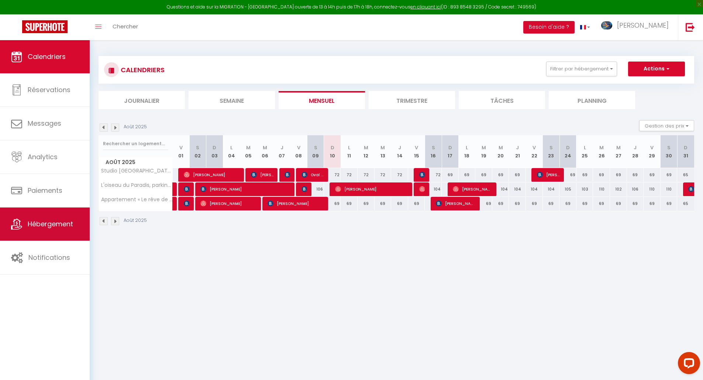
click at [71, 222] on span "Hébergement" at bounding box center [50, 224] width 45 height 9
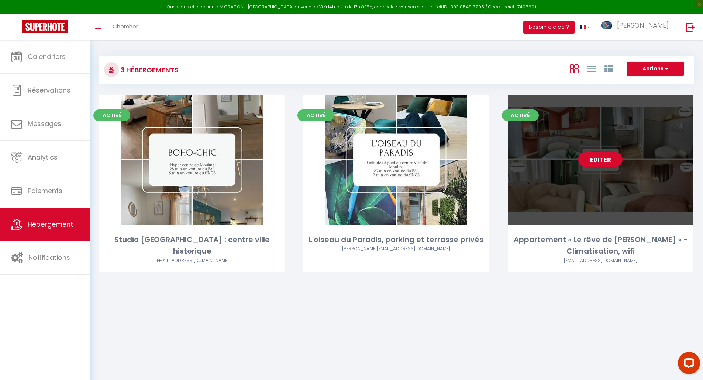
click at [415, 208] on div "Editer" at bounding box center [601, 160] width 186 height 130
select select "3"
select select "2"
select select "1"
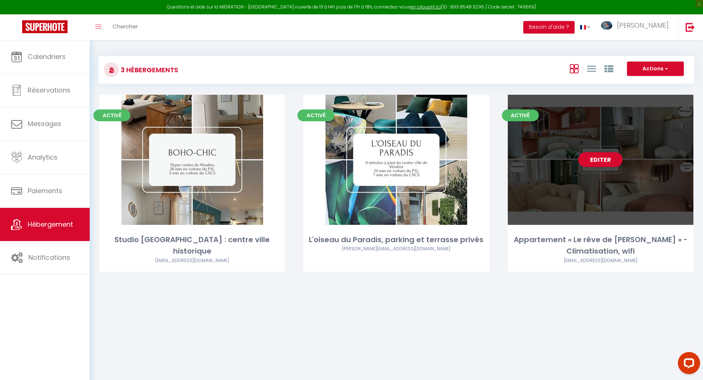
select select
select select "28"
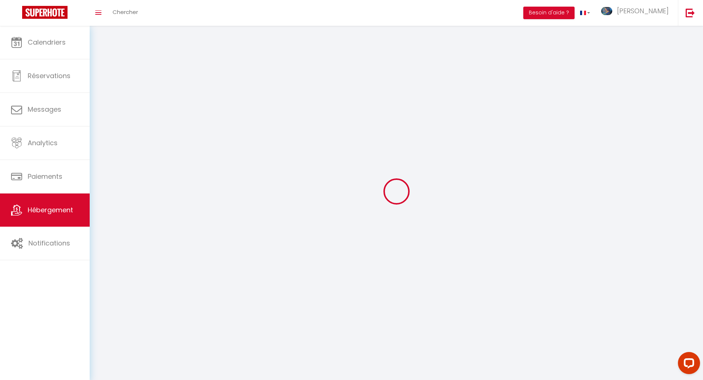
select select
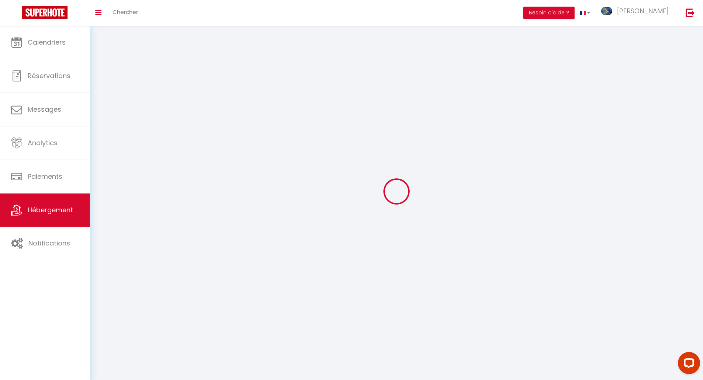
select select
checkbox input "false"
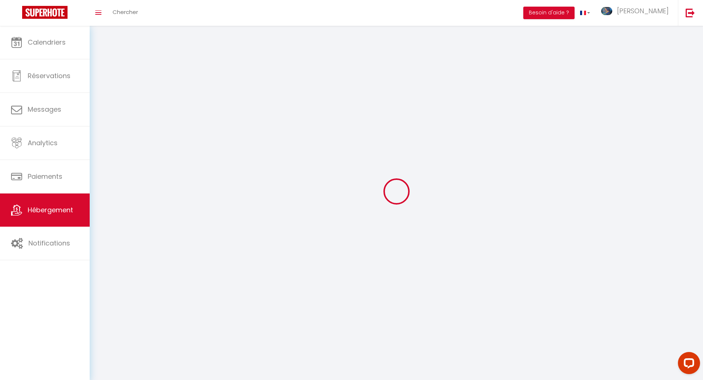
select select
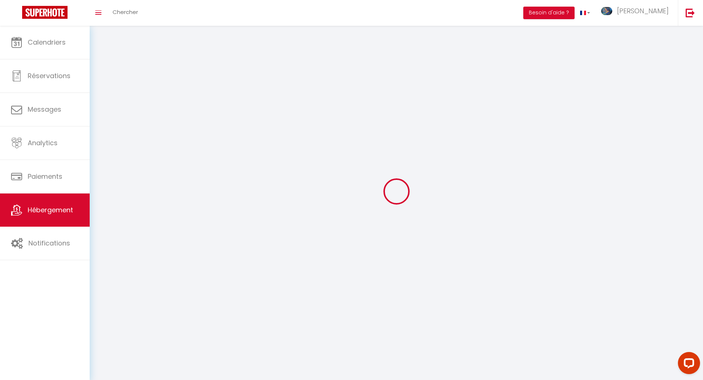
select select
checkbox input "false"
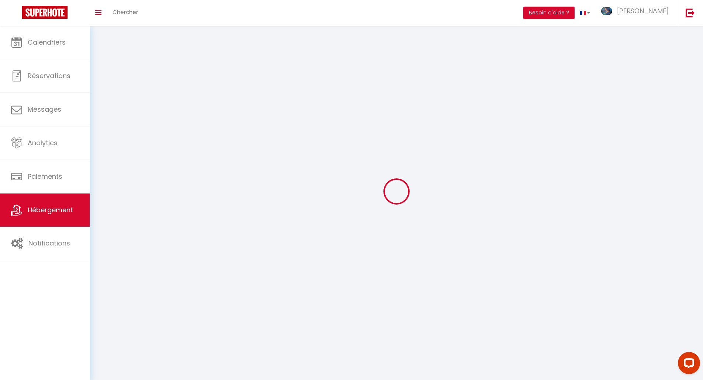
checkbox input "false"
select select
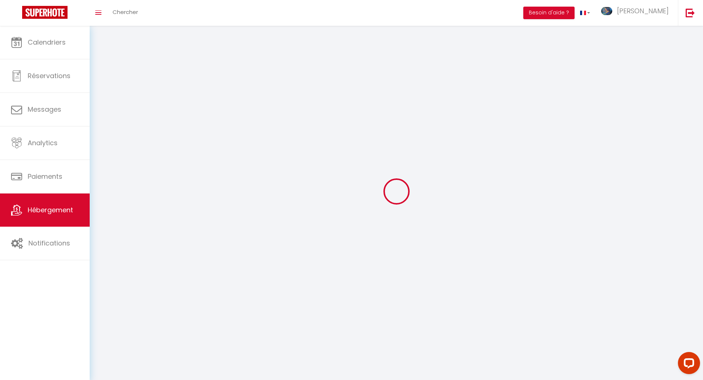
select select
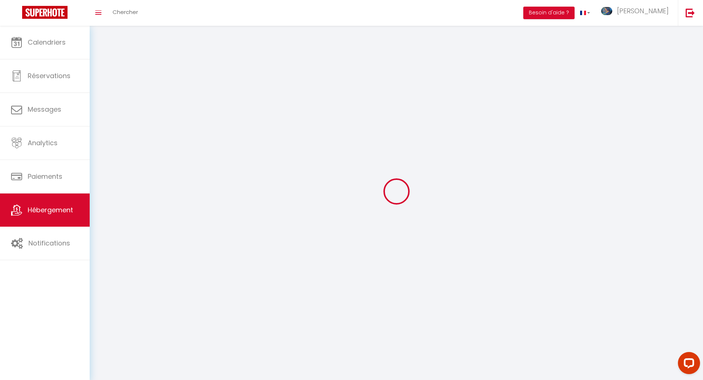
checkbox input "false"
select select
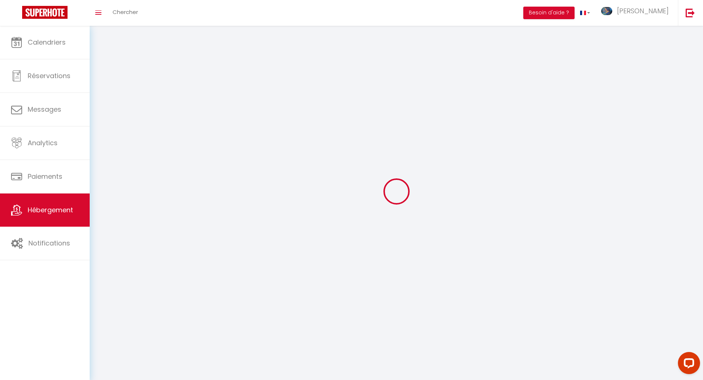
select select
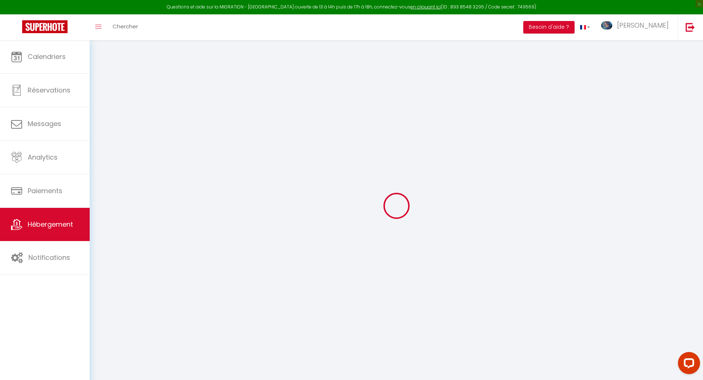
select select "+ 20 %"
select select "+ 25 %"
select select "+ 3 %"
select select
checkbox input "false"
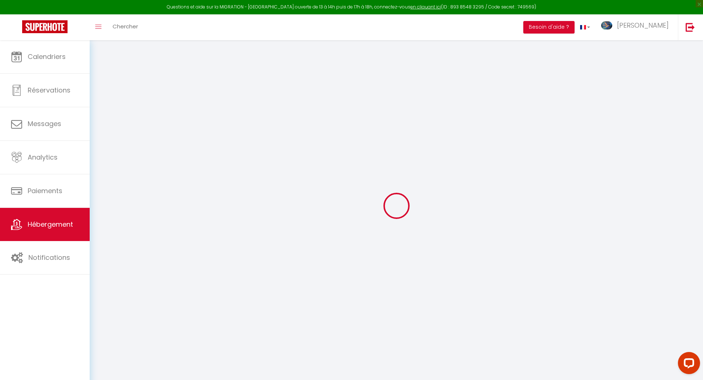
checkbox input "false"
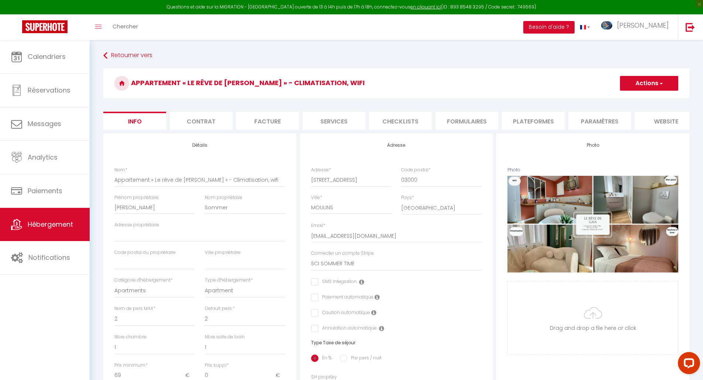
select select
checkbox input "false"
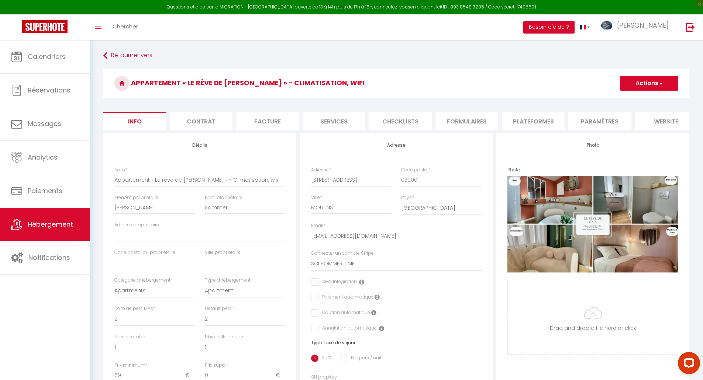
select select "8623-1436413668384066152"
click at [415, 124] on li "Formulaires" at bounding box center [466, 121] width 63 height 18
select select
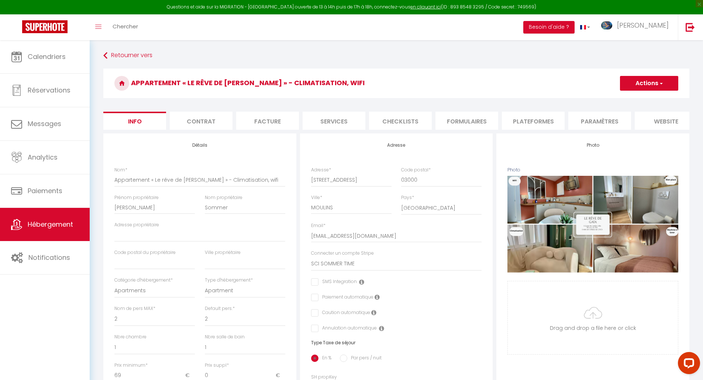
select select
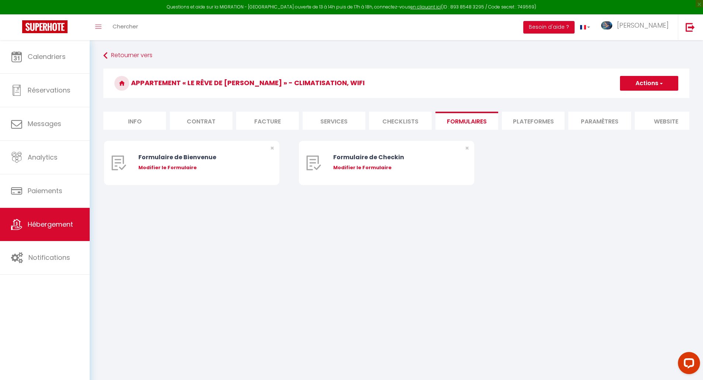
click at [415, 124] on li "Plateformes" at bounding box center [533, 121] width 63 height 18
select select
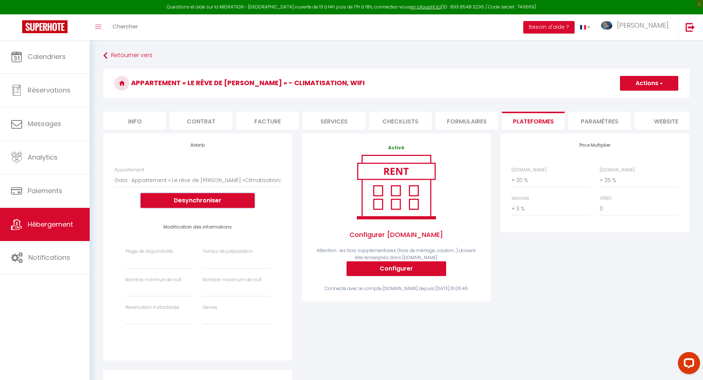
click at [196, 208] on button "Desynchroniser" at bounding box center [198, 200] width 114 height 15
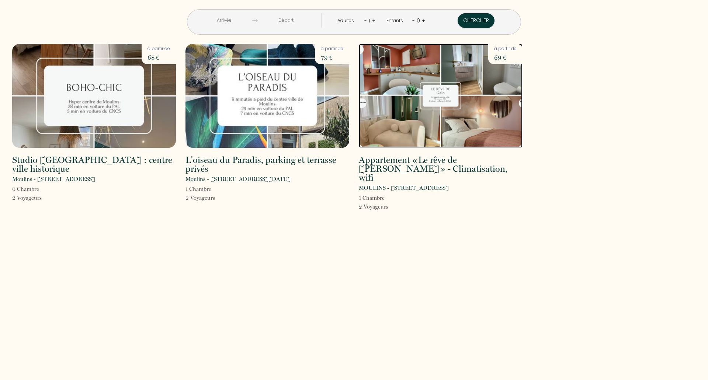
click at [440, 123] on img at bounding box center [441, 96] width 164 height 104
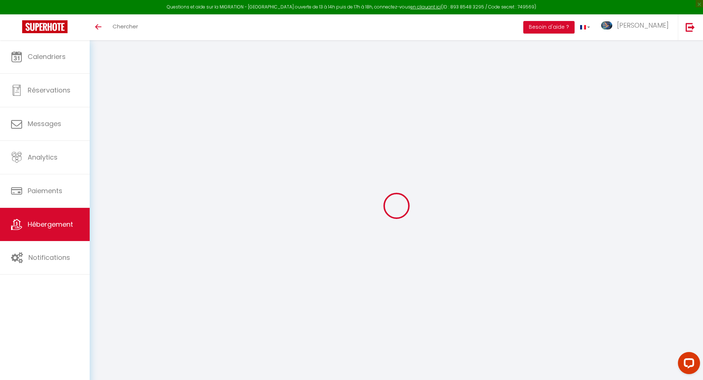
select select "+ 20 %"
select select "+ 25 %"
select select "+ 3 %"
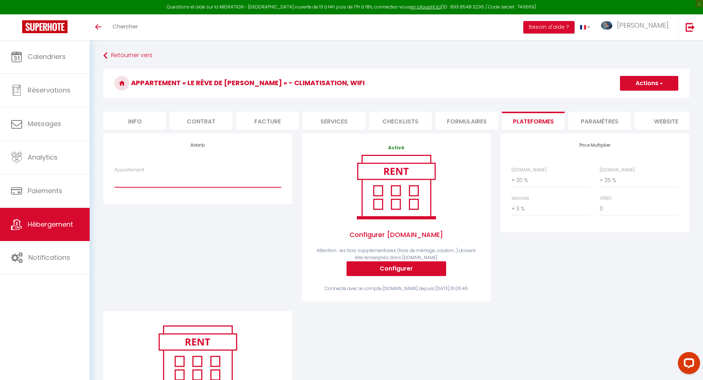
click at [139, 185] on select "Boho · Studio Boho-[GEOGRAPHIC_DATA]: centre-ville-historique-au frais - [EMAIL…" at bounding box center [197, 180] width 167 height 14
click at [179, 162] on div "Airbnb Appartement Boho · Studio Boho-Chic: centre-ville-historique-au frais - …" at bounding box center [197, 169] width 189 height 70
click at [144, 187] on select "Boho · Studio Boho-[GEOGRAPHIC_DATA]: centre-ville-historique-au frais - [EMAIL…" at bounding box center [197, 180] width 167 height 14
select select "8623-1436413668384066152"
click at [114, 179] on select "Boho · Studio Boho-[GEOGRAPHIC_DATA]: centre-ville-historique-au frais - [EMAIL…" at bounding box center [197, 180] width 167 height 14
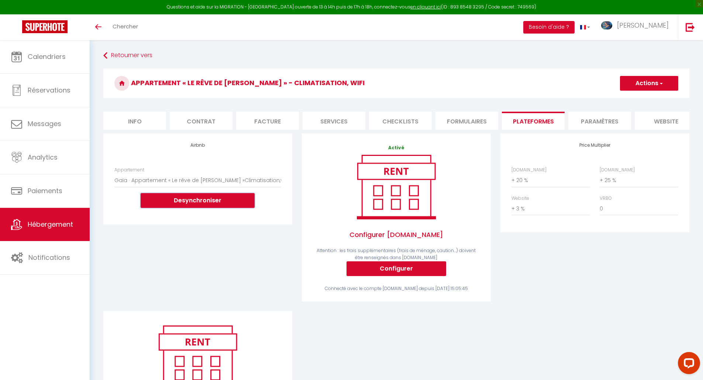
click at [185, 208] on button "Desynchroniser" at bounding box center [198, 200] width 114 height 15
click at [195, 205] on button "Desynchroniser" at bounding box center [198, 200] width 114 height 15
click at [200, 207] on button "Desynchroniser" at bounding box center [198, 200] width 114 height 15
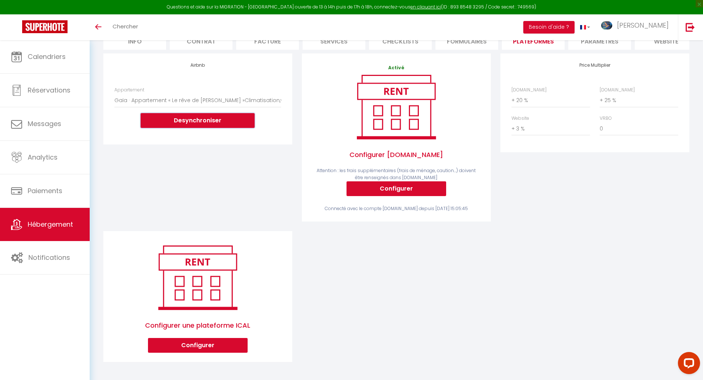
scroll to position [86, 0]
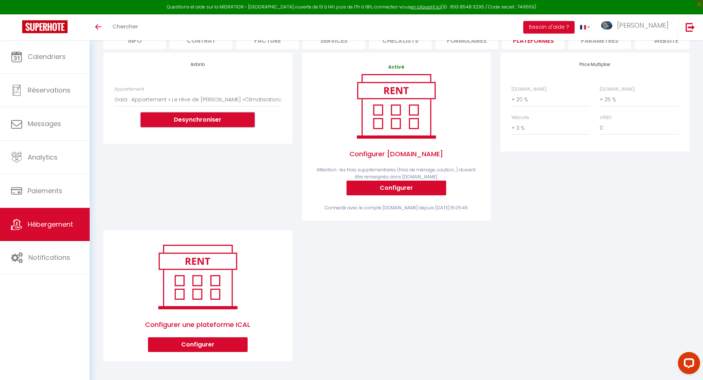
click at [197, 121] on button "Desynchroniser" at bounding box center [198, 120] width 114 height 15
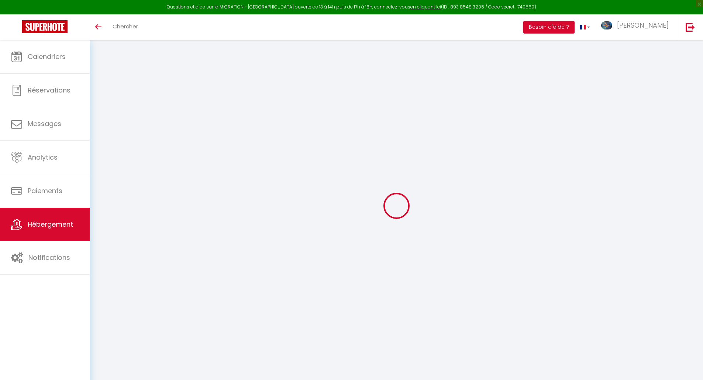
scroll to position [40, 0]
select select "+ 20 %"
select select "+ 25 %"
select select "+ 3 %"
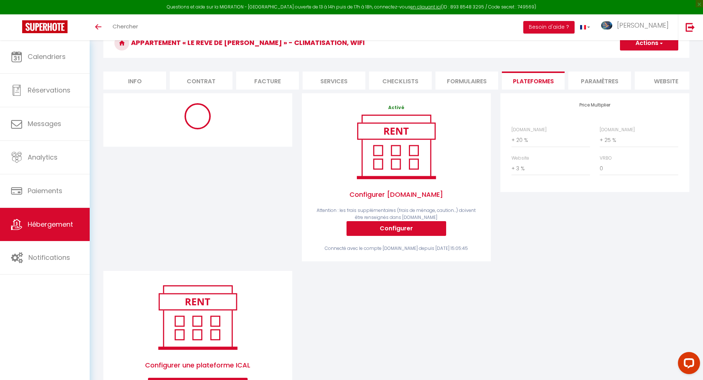
scroll to position [0, 0]
click at [541, 79] on li "Plateformes" at bounding box center [533, 81] width 63 height 18
click at [196, 147] on select "Boho · Studio Boho-[GEOGRAPHIC_DATA]: centre-ville-historique-au frais - [EMAIL…" at bounding box center [197, 140] width 167 height 14
select select "8623-1436413668384066152"
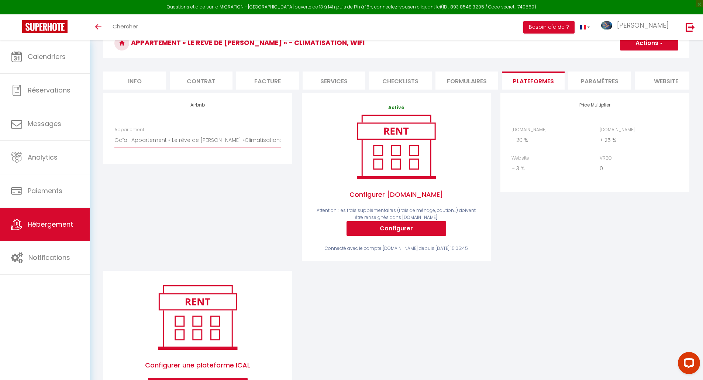
click at [114, 139] on select "Boho · Studio Boho-[GEOGRAPHIC_DATA]: centre-ville-historique-au frais - [EMAIL…" at bounding box center [197, 140] width 167 height 14
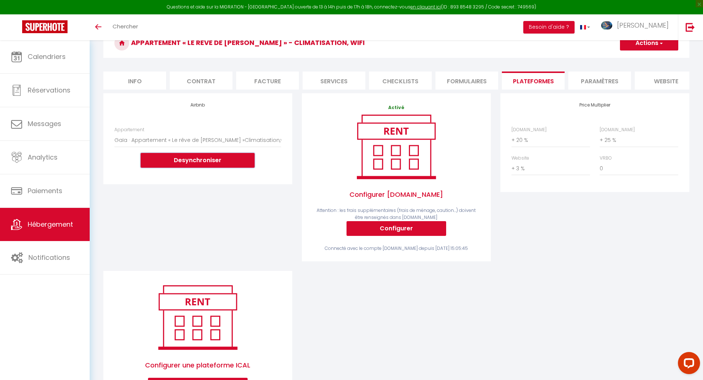
click at [192, 164] on button "Desynchroniser" at bounding box center [198, 160] width 114 height 15
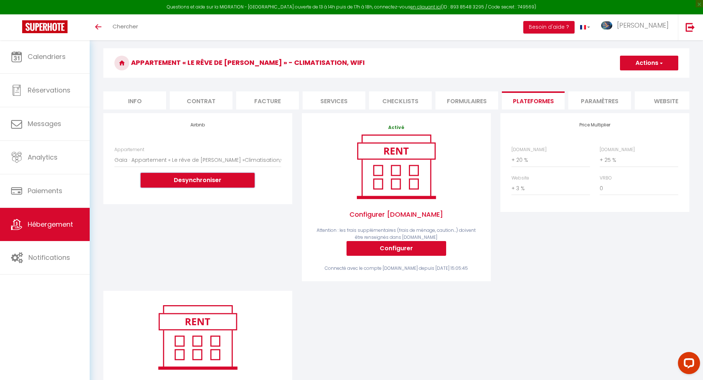
scroll to position [13, 0]
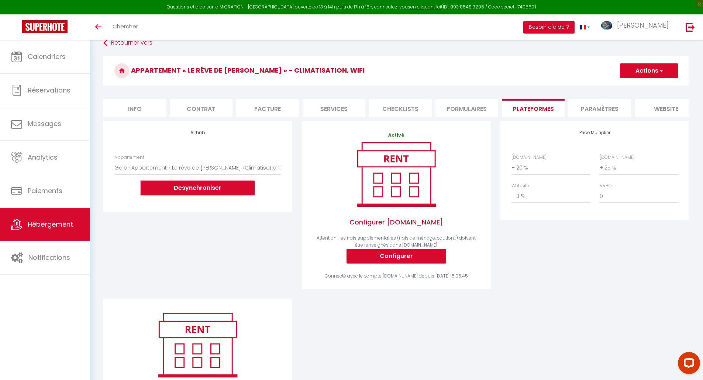
click at [199, 193] on button "Desynchroniser" at bounding box center [198, 188] width 114 height 15
click at [185, 195] on button "Desynchroniser" at bounding box center [198, 188] width 114 height 15
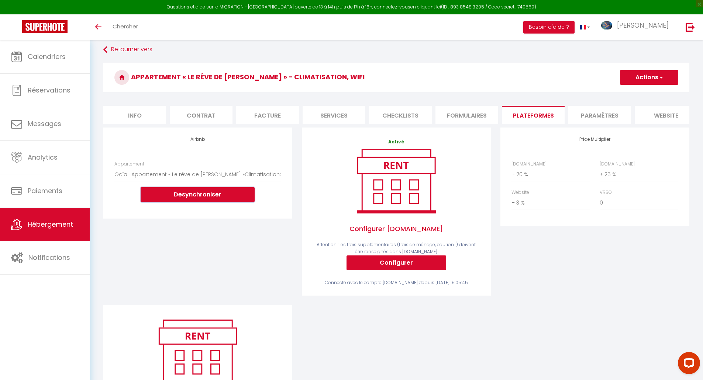
scroll to position [0, 0]
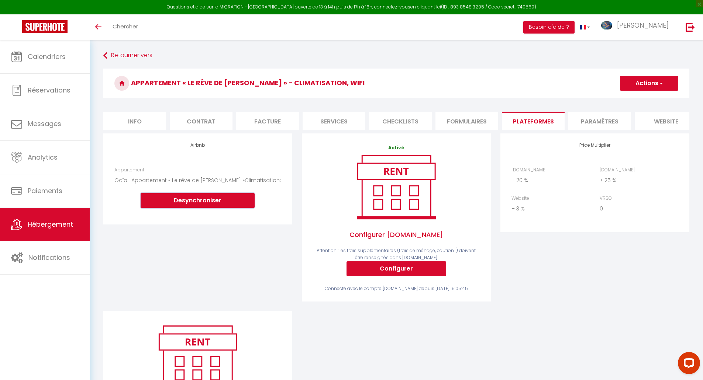
click at [194, 207] on button "Desynchroniser" at bounding box center [198, 200] width 114 height 15
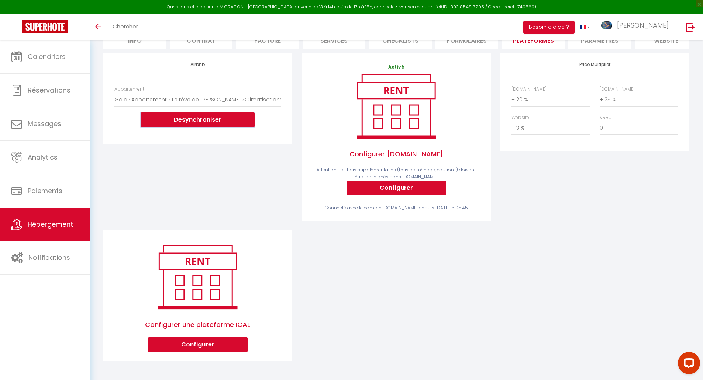
drag, startPoint x: 204, startPoint y: 123, endPoint x: 211, endPoint y: 150, distance: 28.1
click at [203, 123] on button "Desynchroniser" at bounding box center [198, 120] width 114 height 15
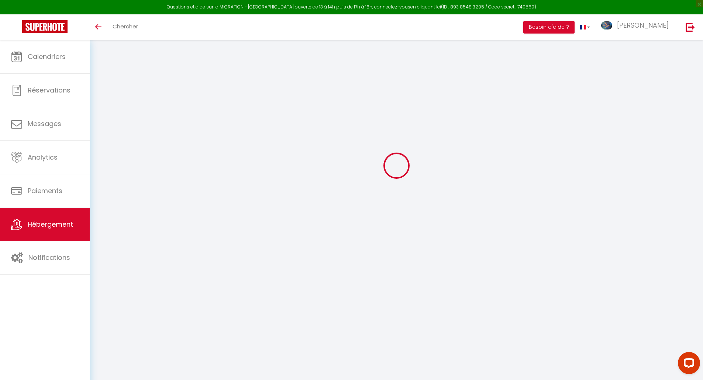
select select "+ 20 %"
select select "+ 25 %"
select select "+ 3 %"
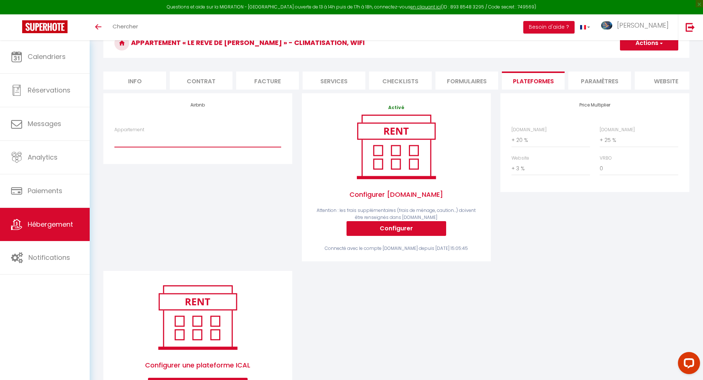
click at [196, 144] on select "Boho · Studio Boho-[GEOGRAPHIC_DATA]: centre-ville-historique-au frais - [EMAIL…" at bounding box center [197, 140] width 167 height 14
select select "8623-1436413668384066152"
click at [114, 139] on select "Boho · Studio Boho-[GEOGRAPHIC_DATA]: centre-ville-historique-au frais - [EMAIL…" at bounding box center [197, 140] width 167 height 14
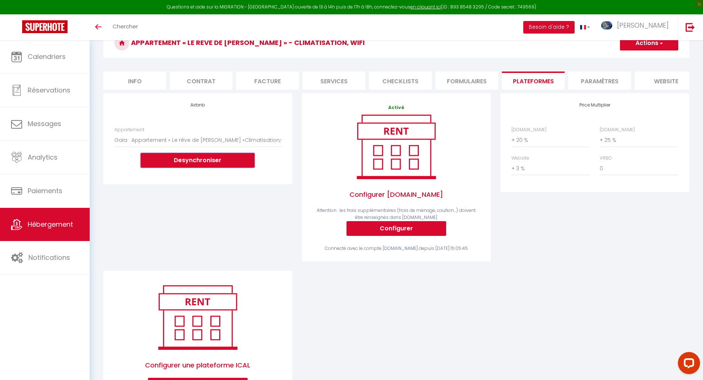
click at [197, 164] on button "Desynchroniser" at bounding box center [198, 160] width 114 height 15
click at [193, 167] on button "Desynchroniser" at bounding box center [198, 160] width 114 height 15
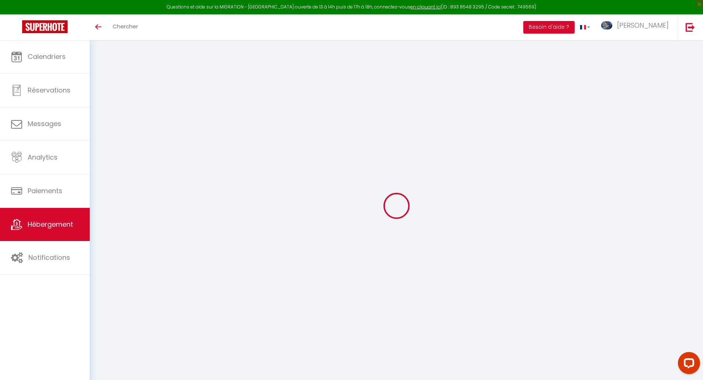
select select "+ 20 %"
select select "+ 25 %"
select select "+ 3 %"
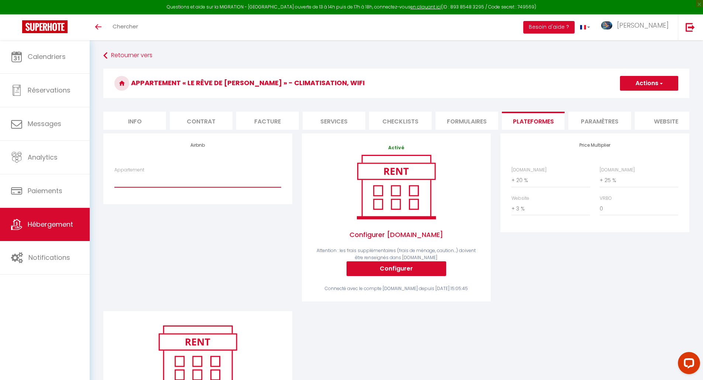
click at [182, 186] on select "Boho · Studio Boho-[GEOGRAPHIC_DATA]: centre-ville-historique-au frais - [EMAIL…" at bounding box center [197, 180] width 167 height 14
select select "8623-1436413668384066152"
click at [114, 179] on select "Boho · Studio Boho-[GEOGRAPHIC_DATA]: centre-ville-historique-au frais - [EMAIL…" at bounding box center [197, 180] width 167 height 14
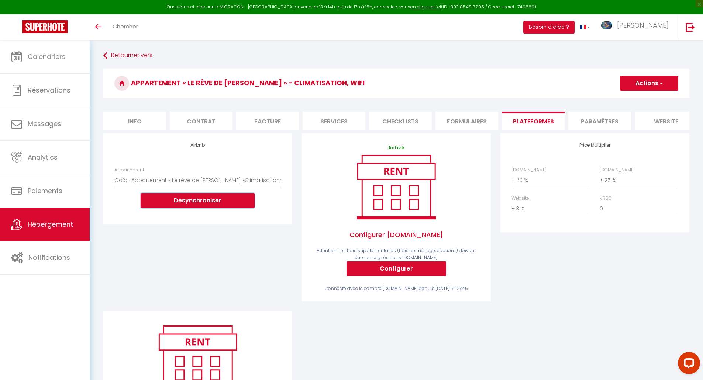
click at [199, 206] on button "Desynchroniser" at bounding box center [198, 200] width 114 height 15
click at [206, 208] on button "Desynchroniser" at bounding box center [198, 200] width 114 height 15
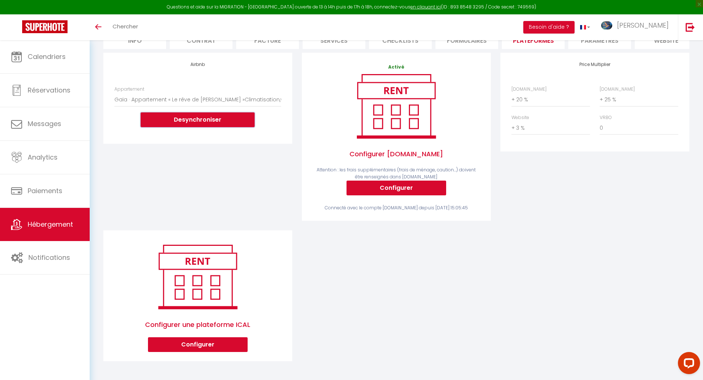
scroll to position [86, 0]
click at [192, 120] on button "Desynchroniser" at bounding box center [198, 120] width 114 height 15
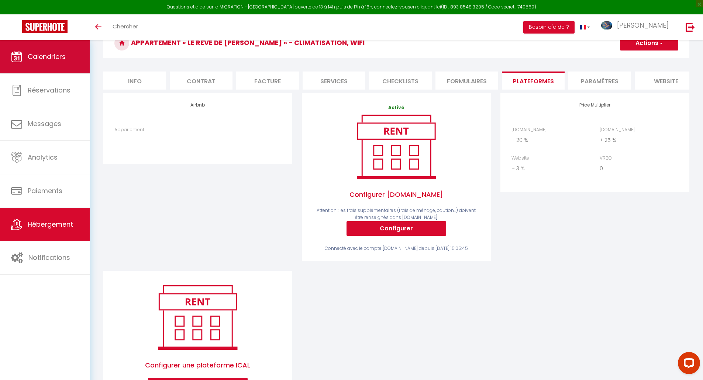
click at [32, 58] on span "Calendriers" at bounding box center [47, 56] width 38 height 9
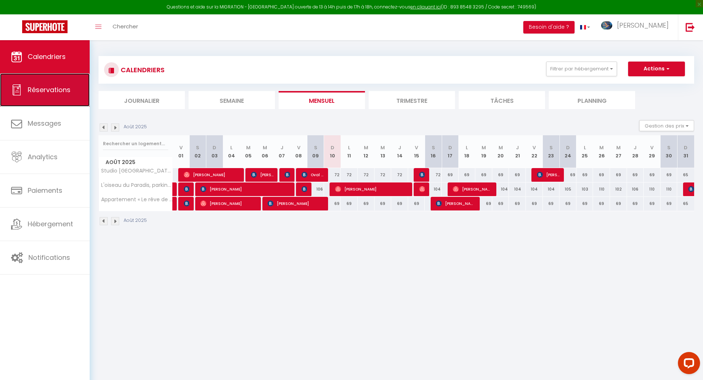
click at [34, 92] on span "Réservations" at bounding box center [49, 89] width 43 height 9
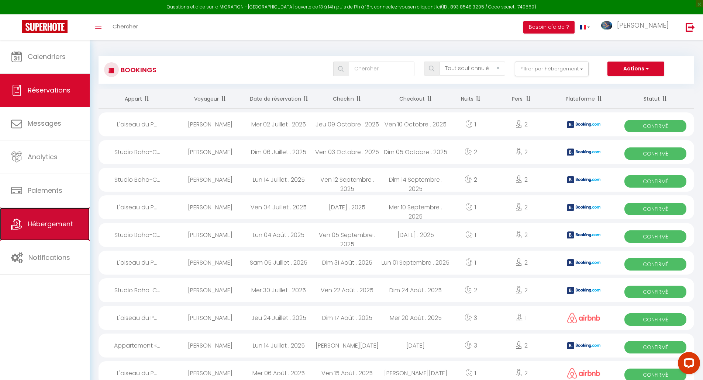
click at [57, 223] on span "Hébergement" at bounding box center [50, 224] width 45 height 9
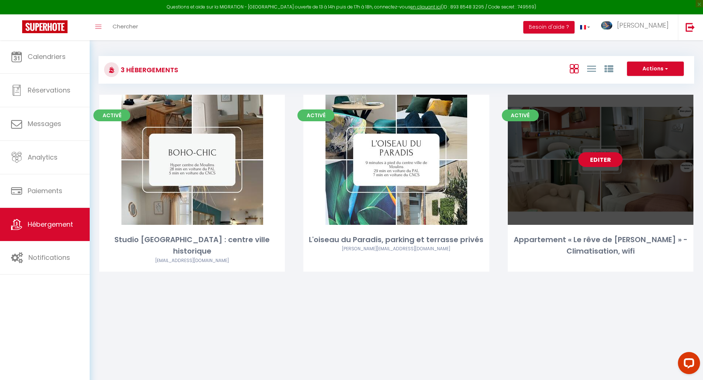
click at [615, 161] on link "Editer" at bounding box center [600, 159] width 44 height 15
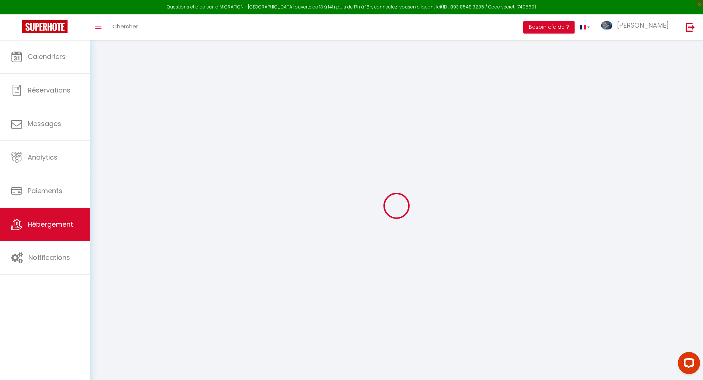
select select "+ 20 %"
select select "+ 25 %"
select select "+ 3 %"
select select "16:00"
select select
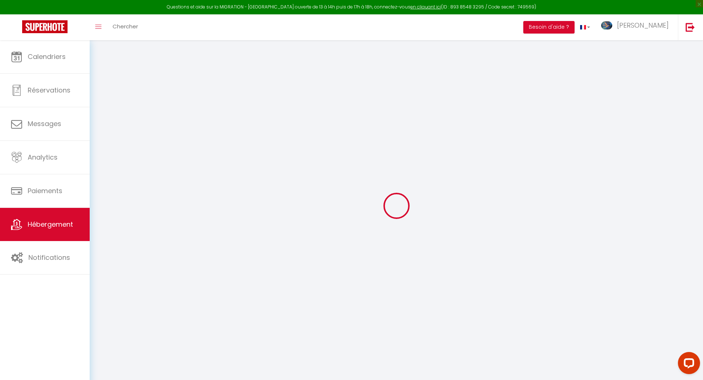
select select "11:00"
select select "15"
select select
checkbox input "false"
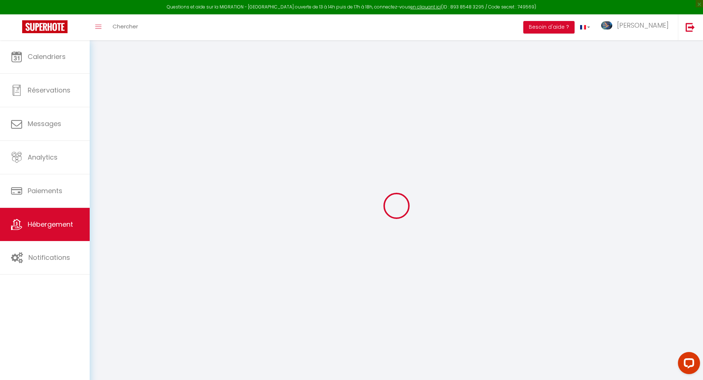
checkbox input "false"
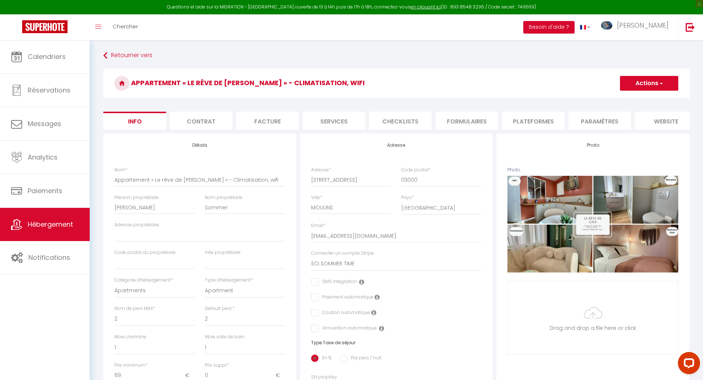
select select
checkbox input "false"
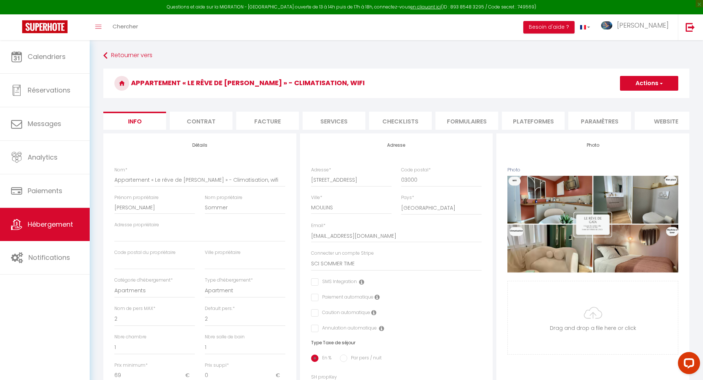
click at [544, 124] on li "Plateformes" at bounding box center [533, 121] width 63 height 18
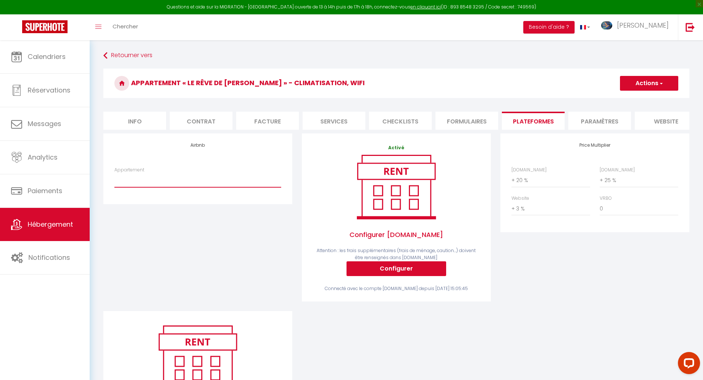
click at [167, 187] on select "Boho · Studio Boho-[GEOGRAPHIC_DATA]: centre-ville-historique-au frais - [EMAIL…" at bounding box center [197, 180] width 167 height 14
select select "8623-1436413668384066152"
click at [114, 179] on select "Boho · Studio Boho-[GEOGRAPHIC_DATA]: centre-ville-historique-au frais - [EMAIL…" at bounding box center [197, 180] width 167 height 14
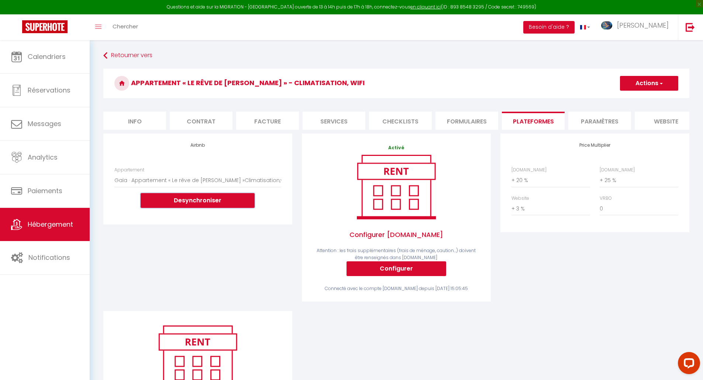
click at [209, 206] on button "Desynchroniser" at bounding box center [198, 200] width 114 height 15
click at [199, 206] on button "Desynchroniser" at bounding box center [198, 200] width 114 height 15
click at [198, 206] on button "Desynchroniser" at bounding box center [198, 200] width 114 height 15
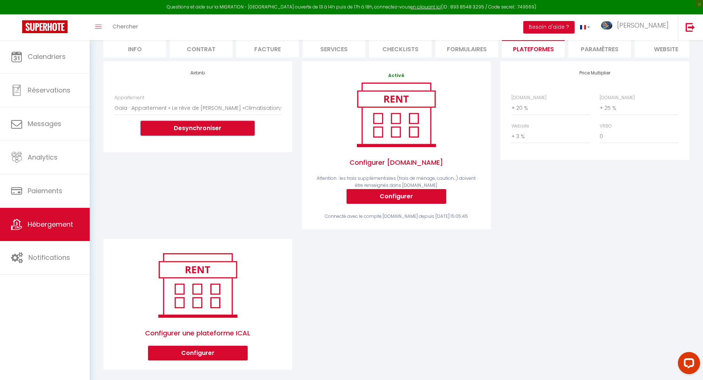
scroll to position [86, 0]
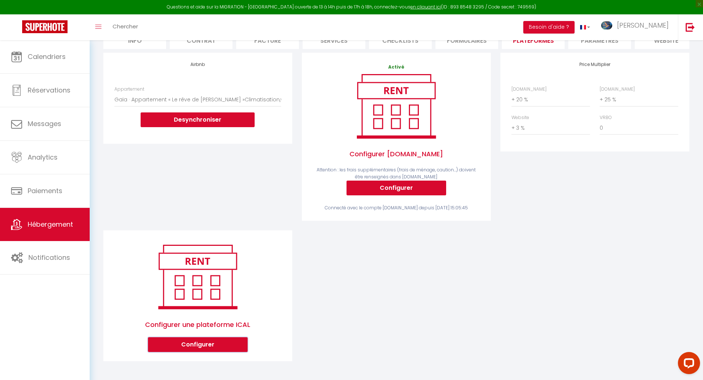
click at [199, 346] on button "Configurer" at bounding box center [198, 345] width 100 height 15
select select "1"
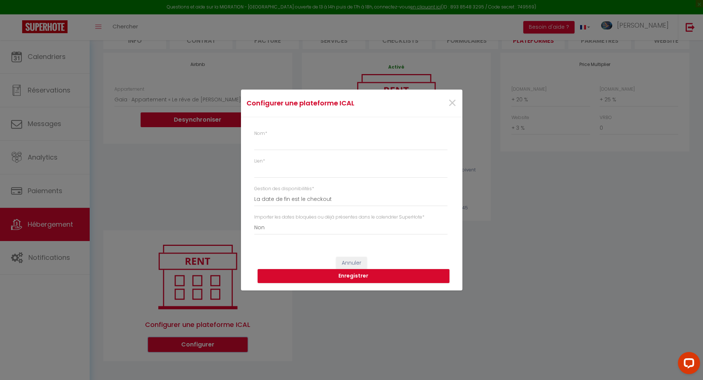
scroll to position [79, 0]
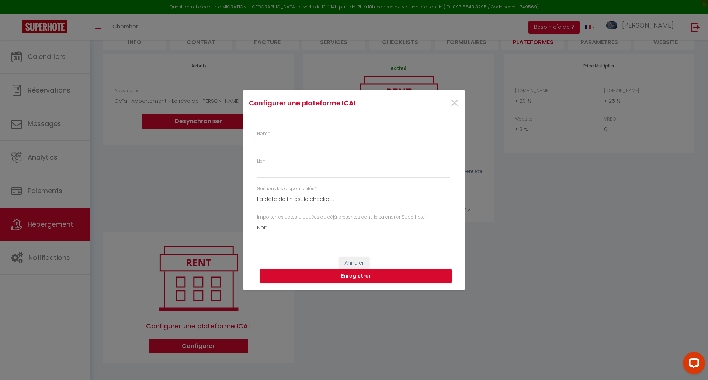
click at [285, 141] on input "Nom *" at bounding box center [353, 143] width 193 height 13
click at [454, 106] on span "×" at bounding box center [454, 103] width 9 height 22
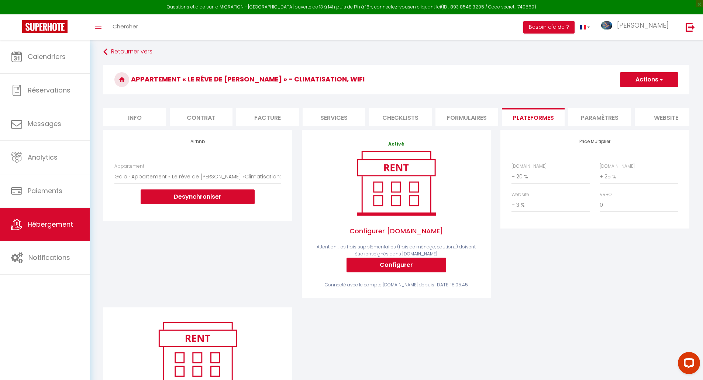
scroll to position [0, 0]
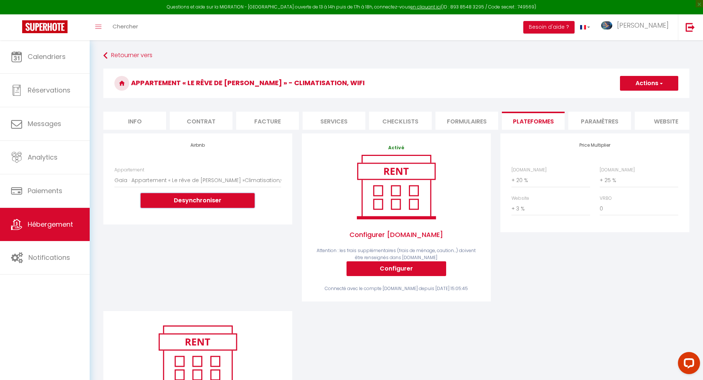
click at [208, 203] on button "Desynchroniser" at bounding box center [198, 200] width 114 height 15
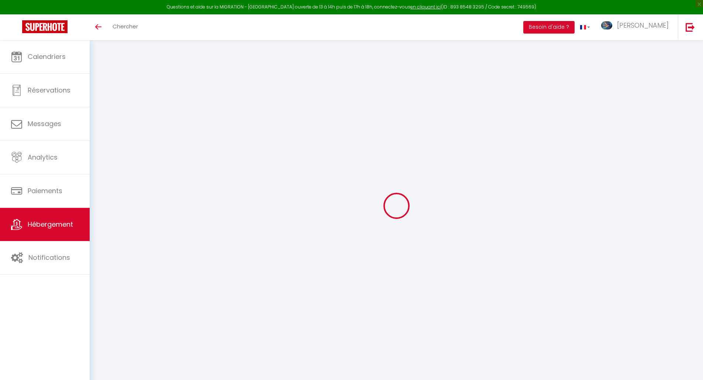
select select "+ 20 %"
select select "+ 25 %"
select select "+ 3 %"
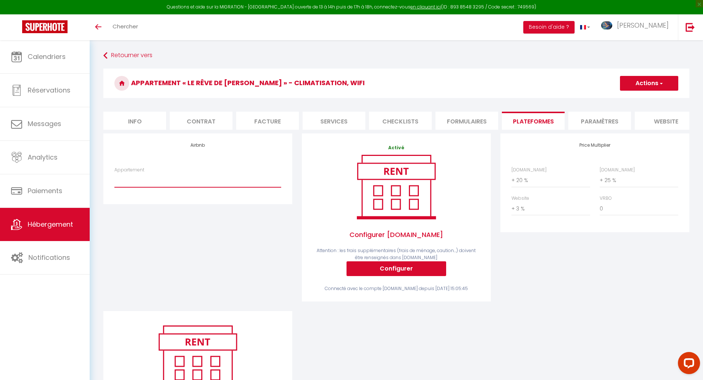
click at [184, 187] on select "Boho · Studio Boho-[GEOGRAPHIC_DATA]: centre-ville-historique-au frais - [EMAIL…" at bounding box center [197, 180] width 167 height 14
select select "8623-1436413668384066152"
click at [114, 179] on select "Boho · Studio Boho-[GEOGRAPHIC_DATA]: centre-ville-historique-au frais - [EMAIL…" at bounding box center [197, 180] width 167 height 14
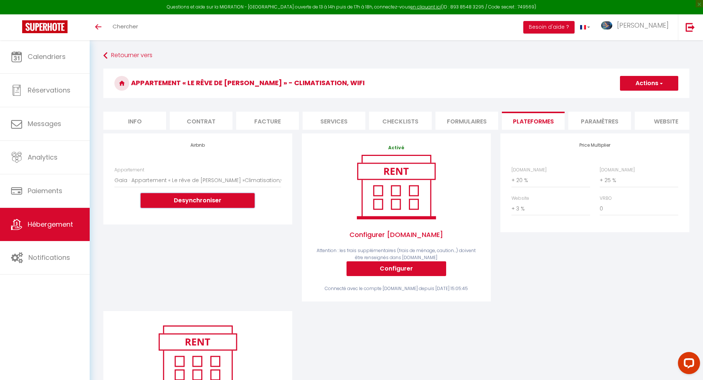
click at [202, 203] on button "Desynchroniser" at bounding box center [198, 200] width 114 height 15
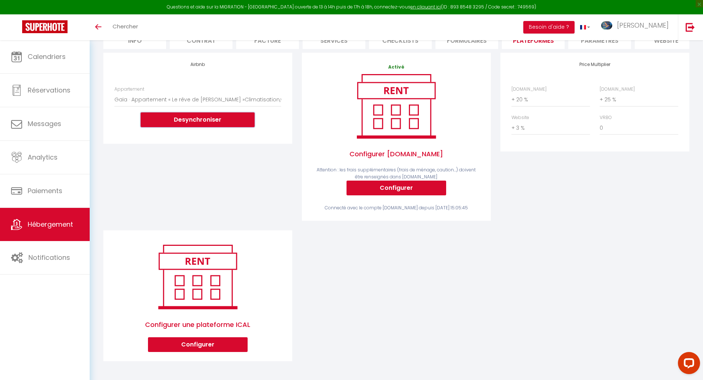
scroll to position [86, 0]
click at [59, 225] on span "Hébergement" at bounding box center [50, 224] width 45 height 9
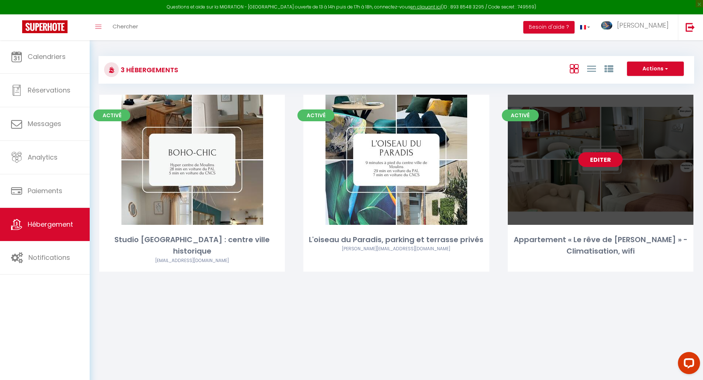
click at [607, 158] on link "Editer" at bounding box center [600, 159] width 44 height 15
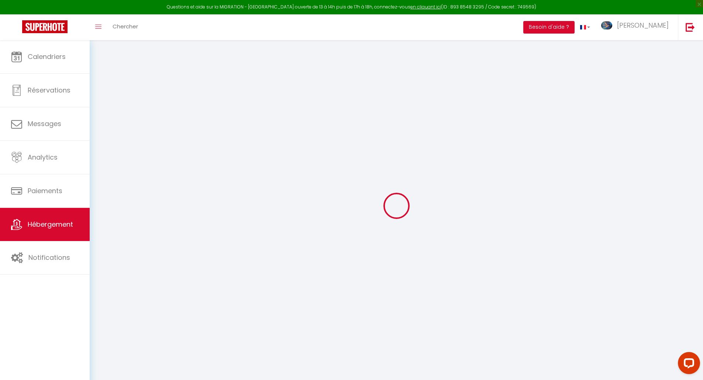
type input "Oups ! Les dates sélectionnées sont indisponibles."
type textarea "Malheureusement les dates sélectionnées sont indisponibles. Nous vous invitons …"
type input "46.568527"
type input "3.33728"
checkbox input "true"
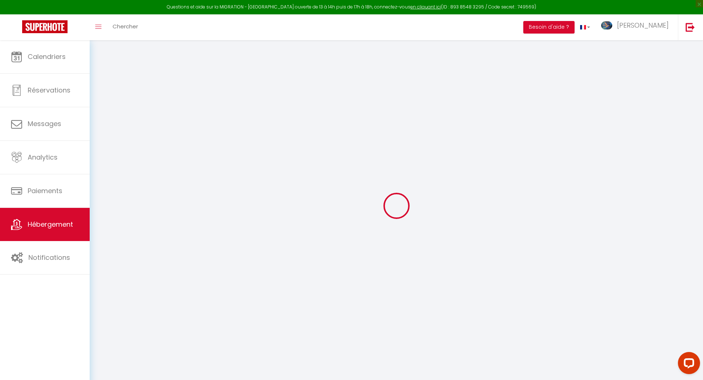
checkbox input "false"
select select
checkbox input "false"
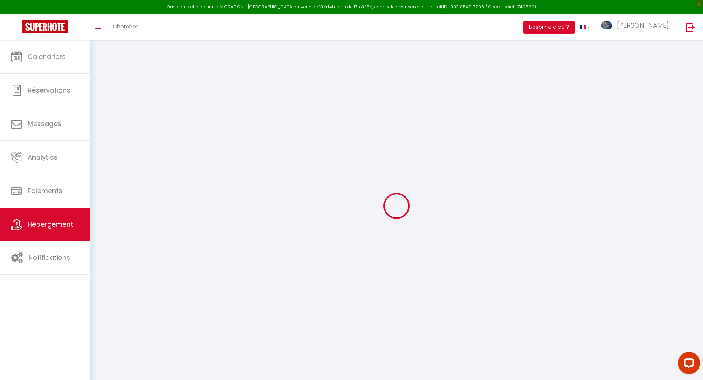
checkbox input "false"
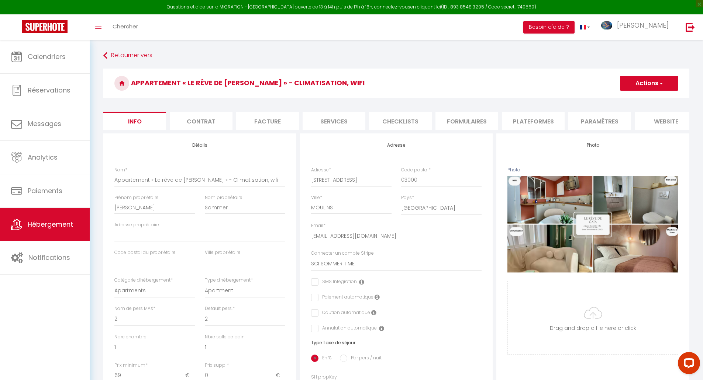
select select
checkbox input "false"
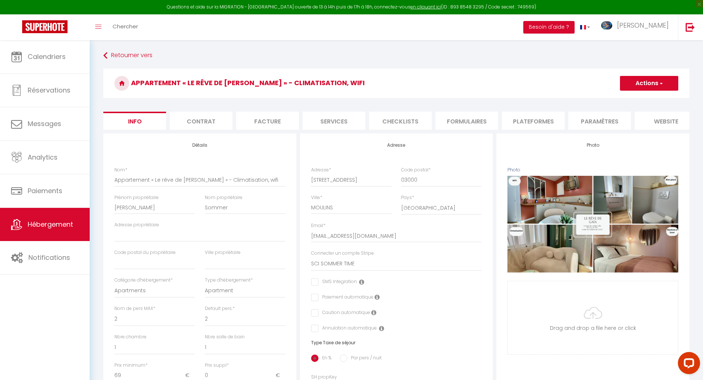
click at [667, 120] on li "website" at bounding box center [666, 121] width 63 height 18
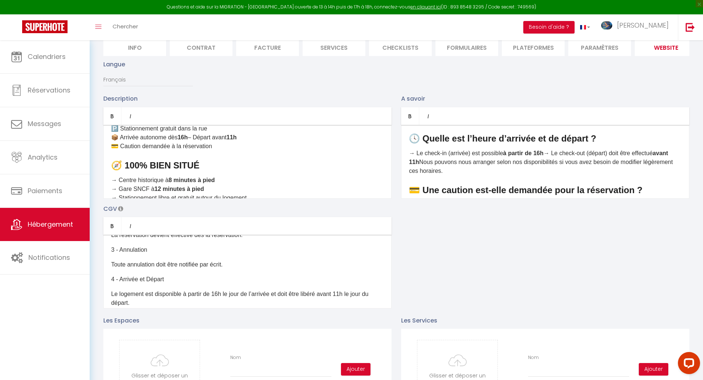
scroll to position [221, 0]
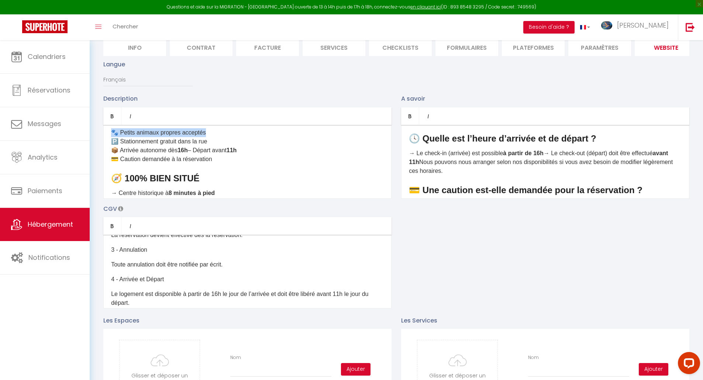
drag, startPoint x: 209, startPoint y: 149, endPoint x: 109, endPoint y: 146, distance: 100.0
click at [109, 146] on div "✨ Vivez une parenthèse douce et confortable à Moulins ✨ → Vous cherchez un loge…" at bounding box center [247, 162] width 288 height 74
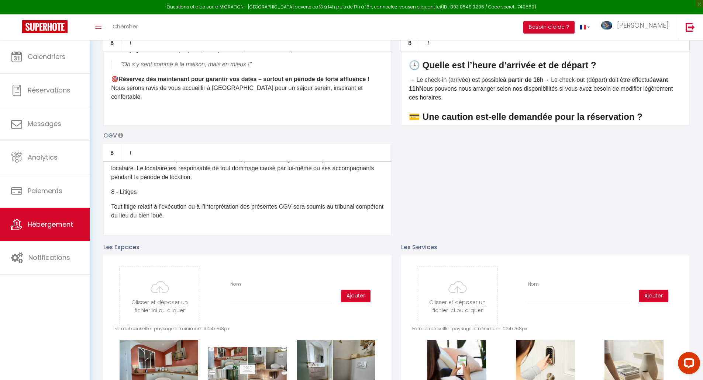
scroll to position [0, 0]
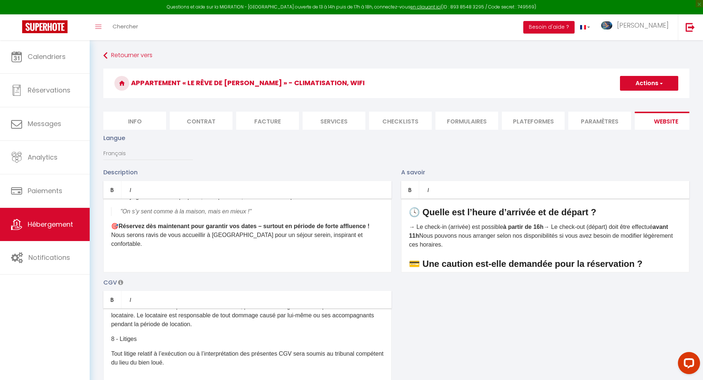
click at [662, 82] on span "button" at bounding box center [660, 83] width 5 height 7
click at [649, 101] on input "Enregistrer" at bounding box center [640, 99] width 27 height 7
checkbox input "true"
checkbox input "false"
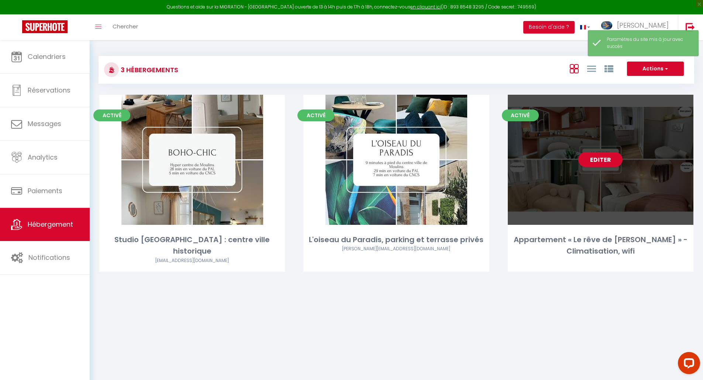
click at [603, 213] on div "Editer" at bounding box center [601, 160] width 186 height 130
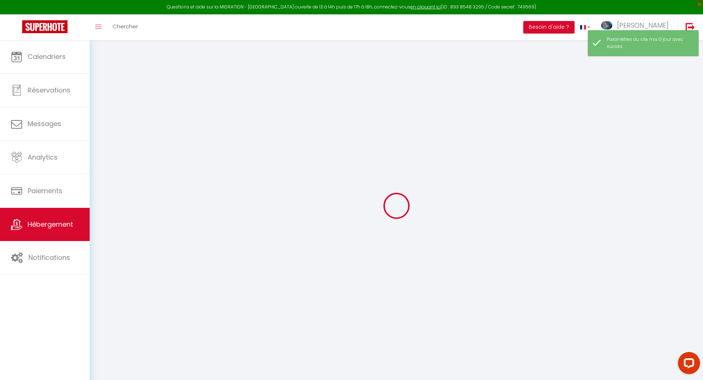
select select "48936"
checkbox input "false"
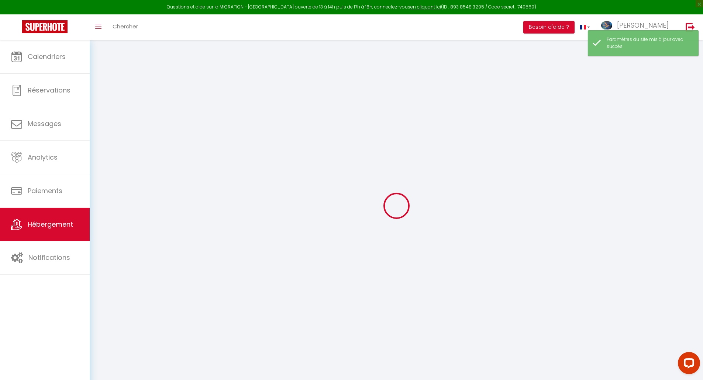
checkbox input "false"
select select "16:00"
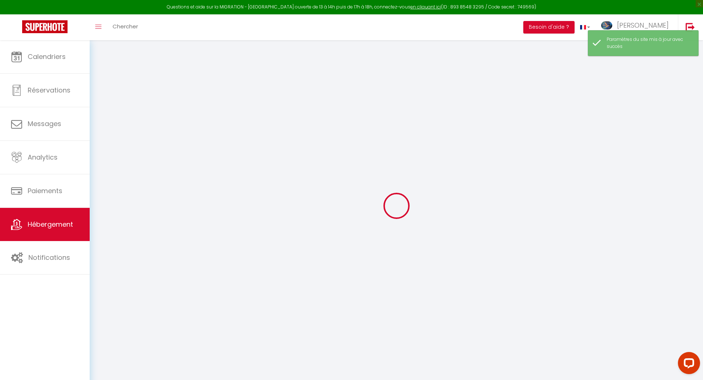
select select
select select "11:00"
select select "15"
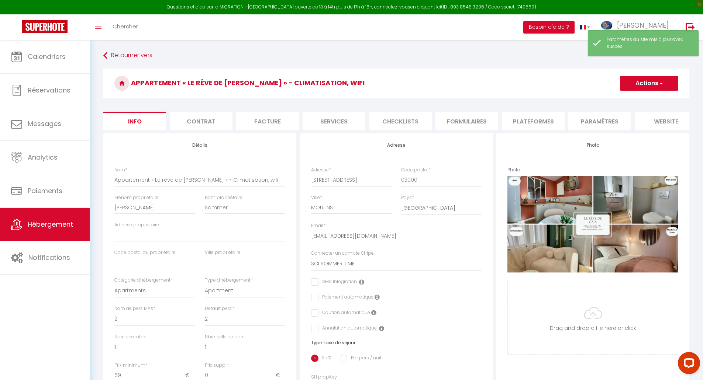
select select
checkbox input "false"
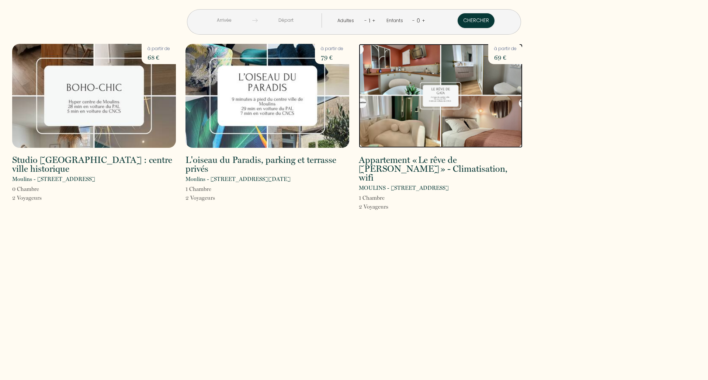
click at [472, 104] on img at bounding box center [441, 96] width 164 height 104
